Goal: Register for event/course

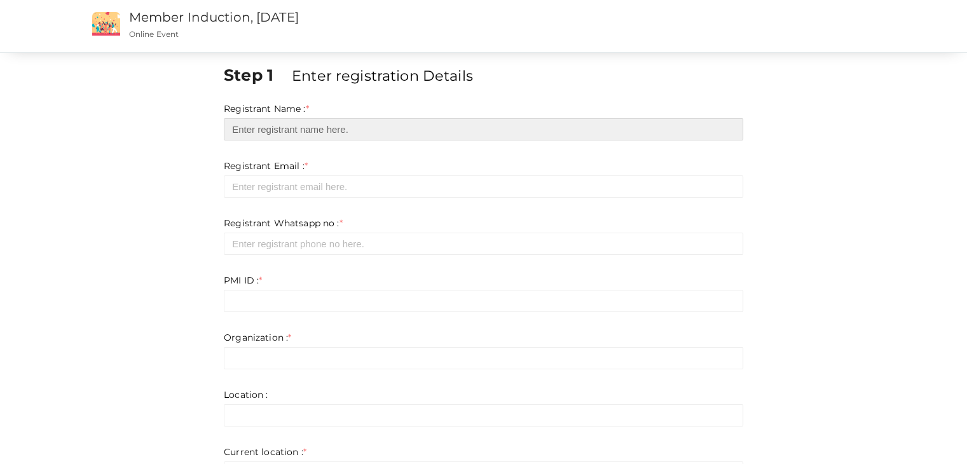
click at [422, 135] on input "text" at bounding box center [484, 129] width 520 height 22
click at [322, 128] on input "text" at bounding box center [484, 129] width 520 height 22
type input "[PERSON_NAME]"
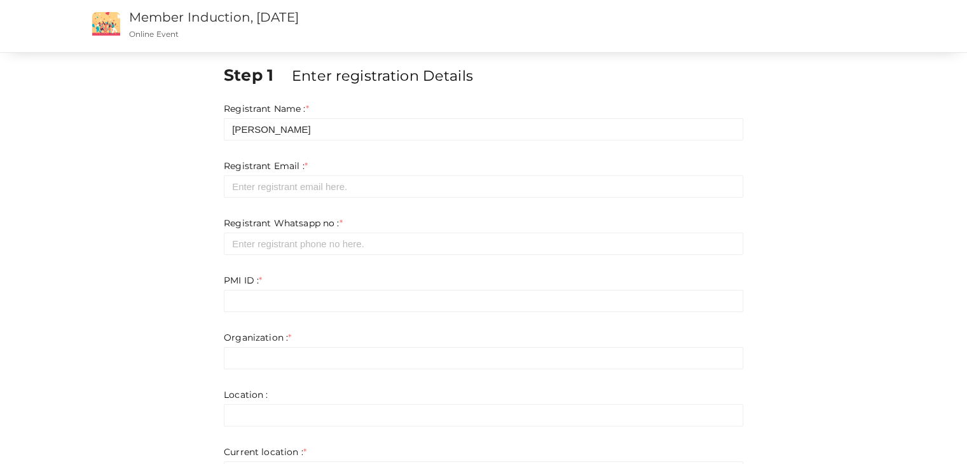
type input "[EMAIL_ADDRESS][DOMAIN_NAME]"
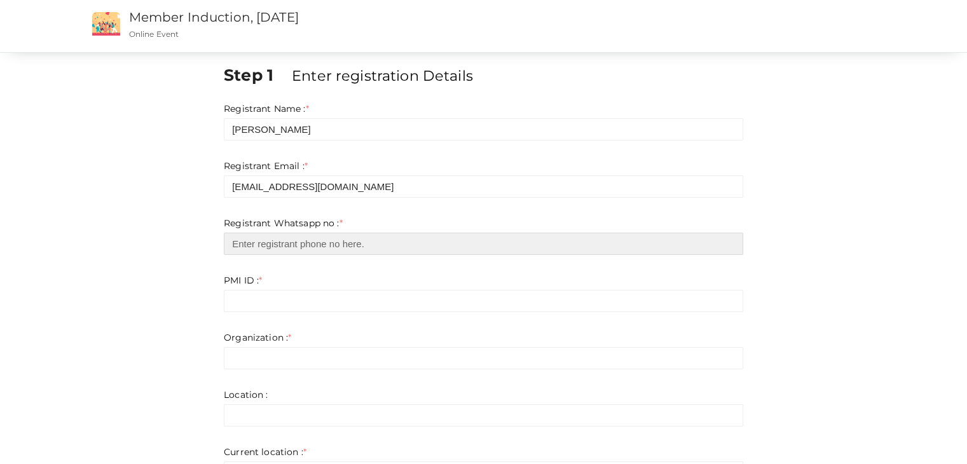
type input "07356864196"
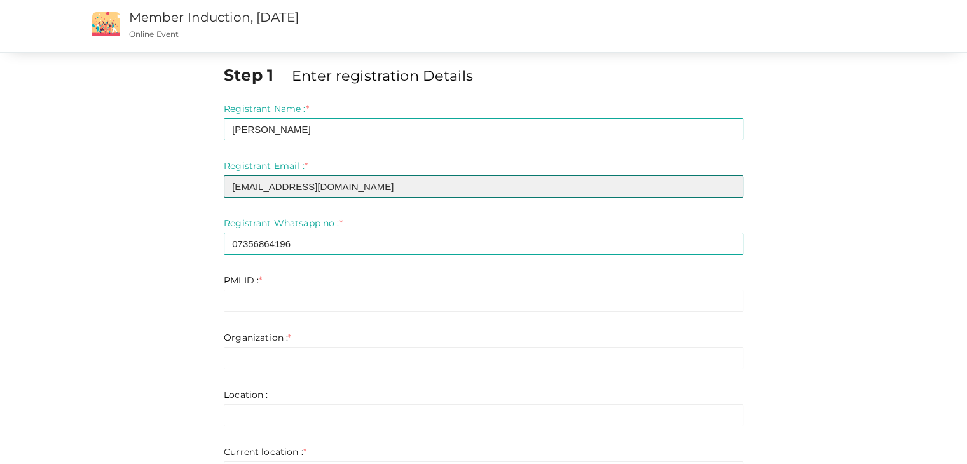
click at [361, 186] on input "[EMAIL_ADDRESS][DOMAIN_NAME]" at bounding box center [484, 187] width 520 height 22
type input "[EMAIL_ADDRESS][DOMAIN_NAME]"
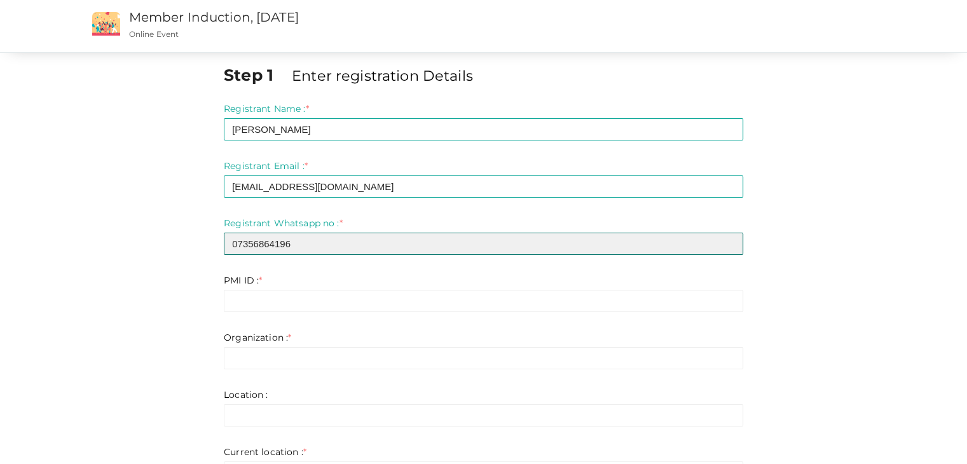
click at [317, 239] on input "07356864196" at bounding box center [484, 244] width 520 height 22
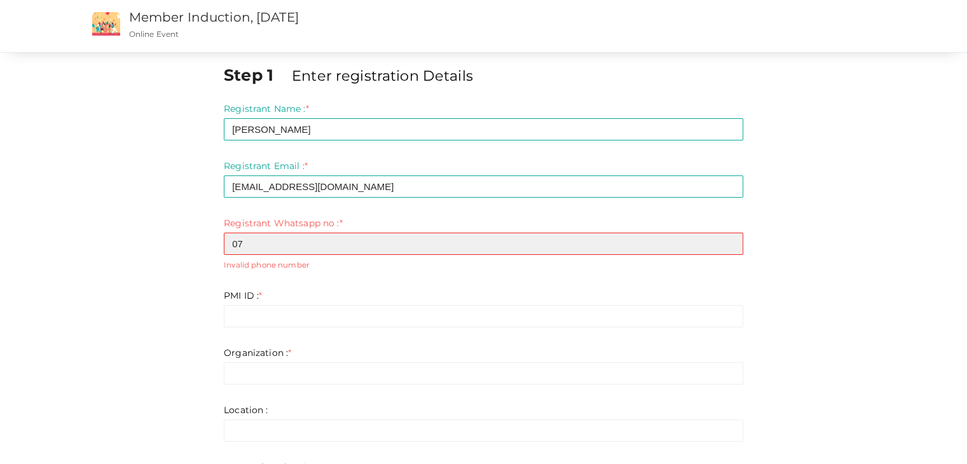
type input "0"
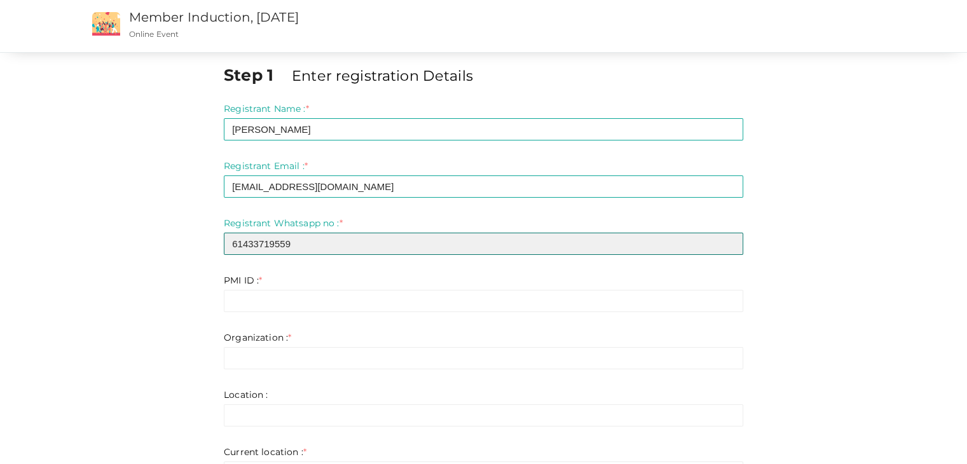
type input "61433719559"
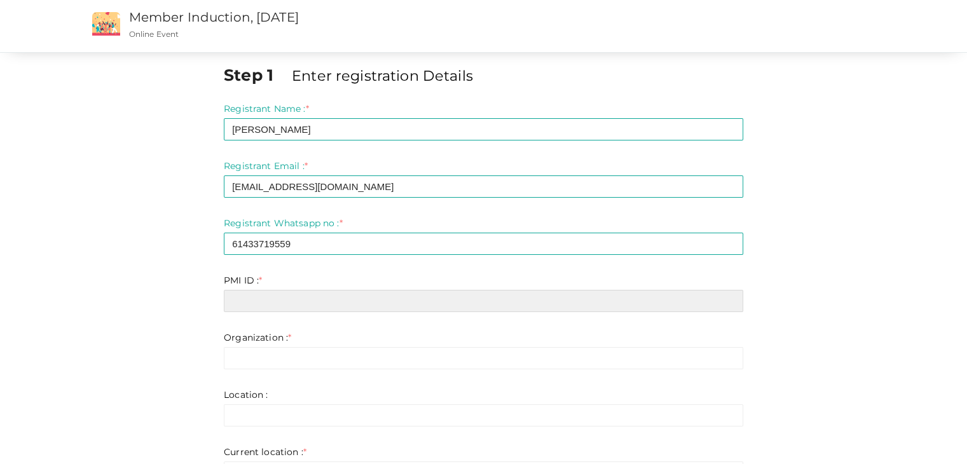
click at [282, 305] on input "text" at bounding box center [484, 301] width 520 height 22
type input "libashv"
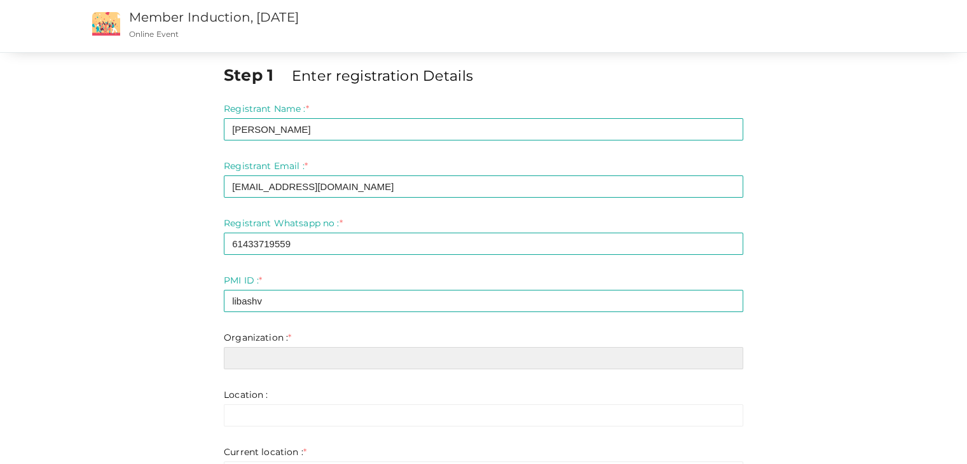
click at [259, 362] on input "text" at bounding box center [484, 358] width 520 height 22
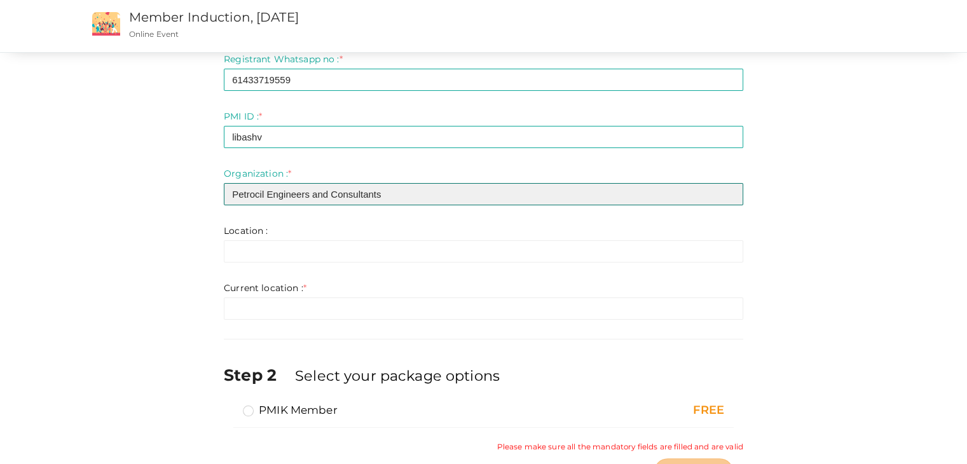
scroll to position [168, 0]
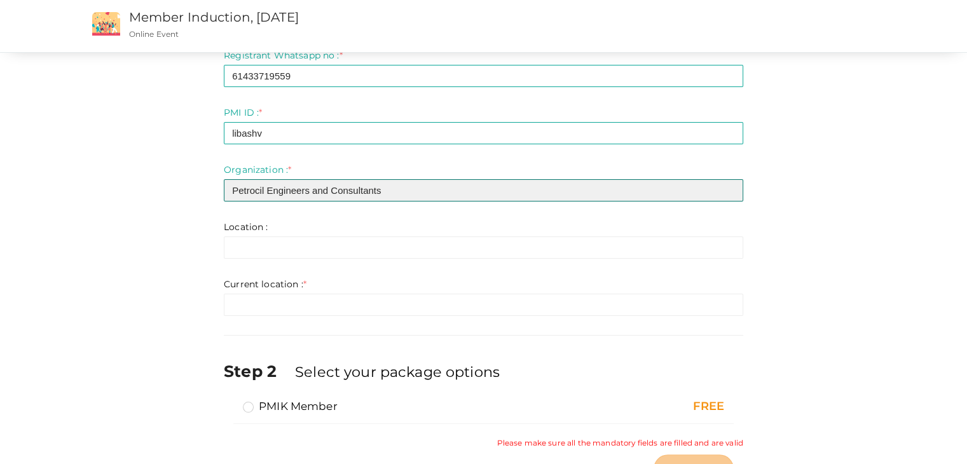
type input "Petrocil Engineers and Consultants"
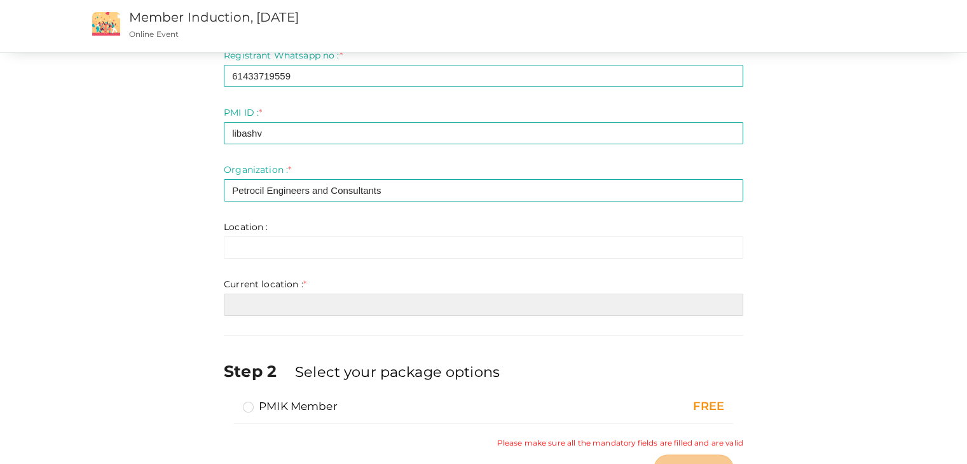
click at [321, 306] on input "text" at bounding box center [484, 305] width 520 height 22
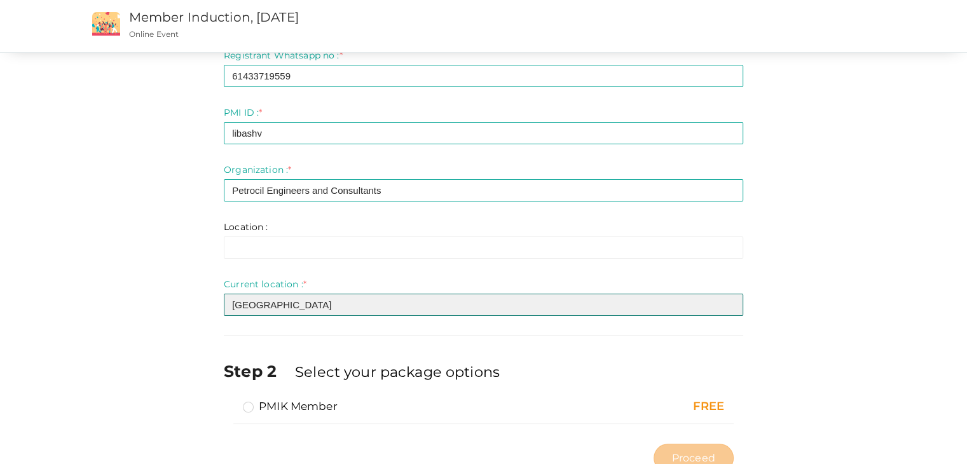
scroll to position [214, 0]
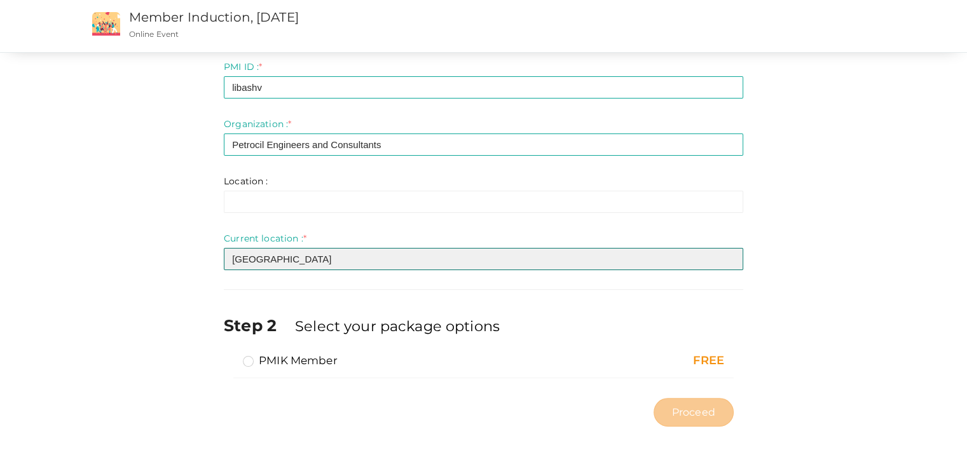
type input "[GEOGRAPHIC_DATA]"
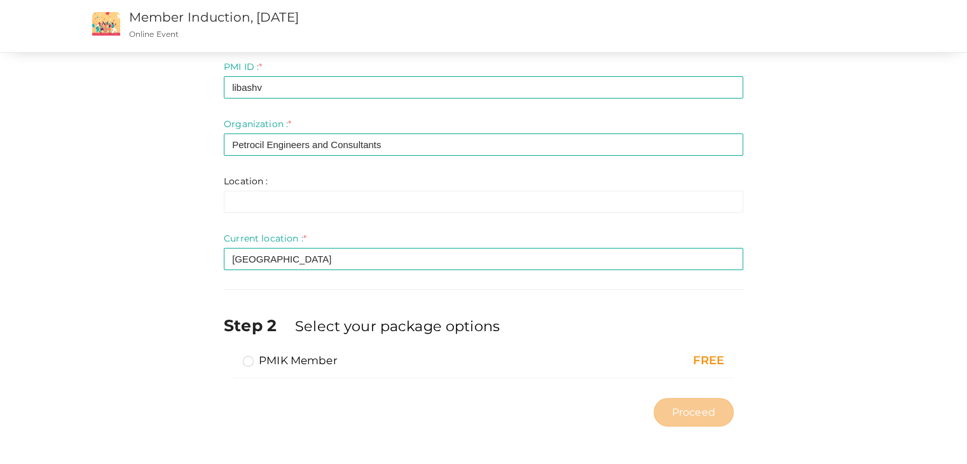
click at [252, 358] on label "PMIK Member" at bounding box center [290, 360] width 95 height 15
click at [230, 356] on input "PMIK Member" at bounding box center [230, 356] width 0 height 0
click at [708, 412] on span "Proceed" at bounding box center [693, 412] width 43 height 15
type input "N/A"
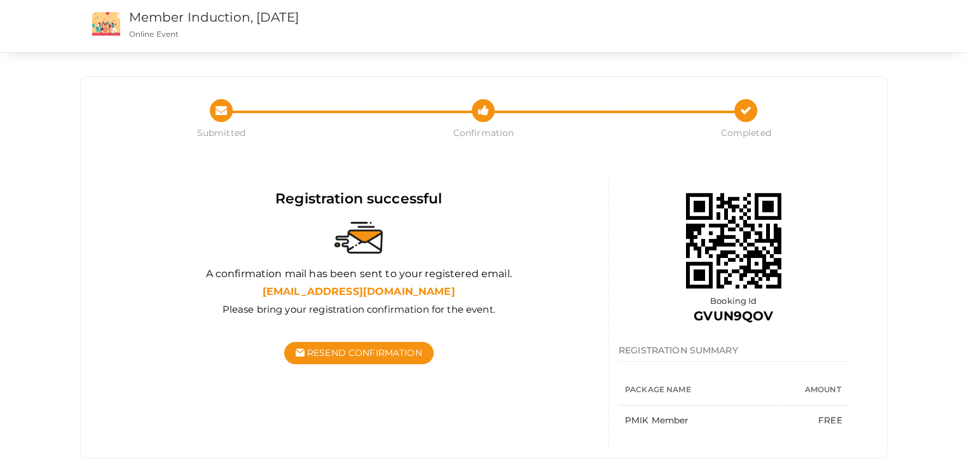
scroll to position [25, 0]
